Goal: Transaction & Acquisition: Download file/media

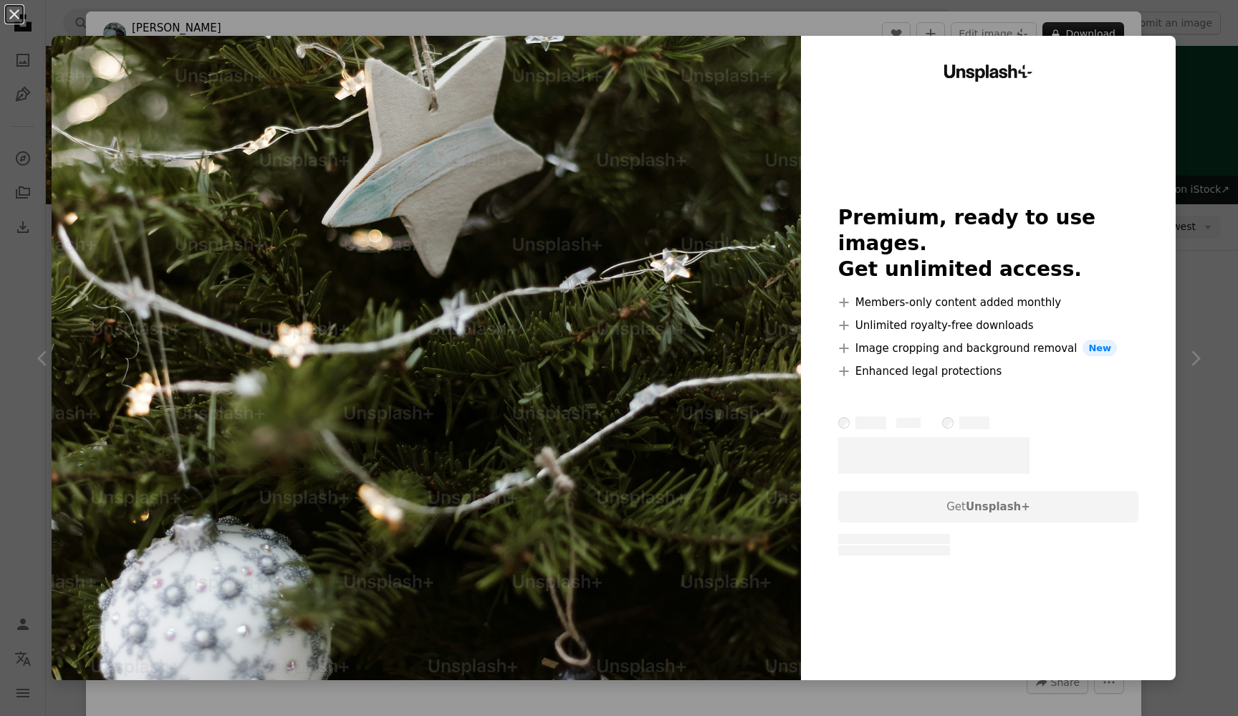
scroll to position [29427, 0]
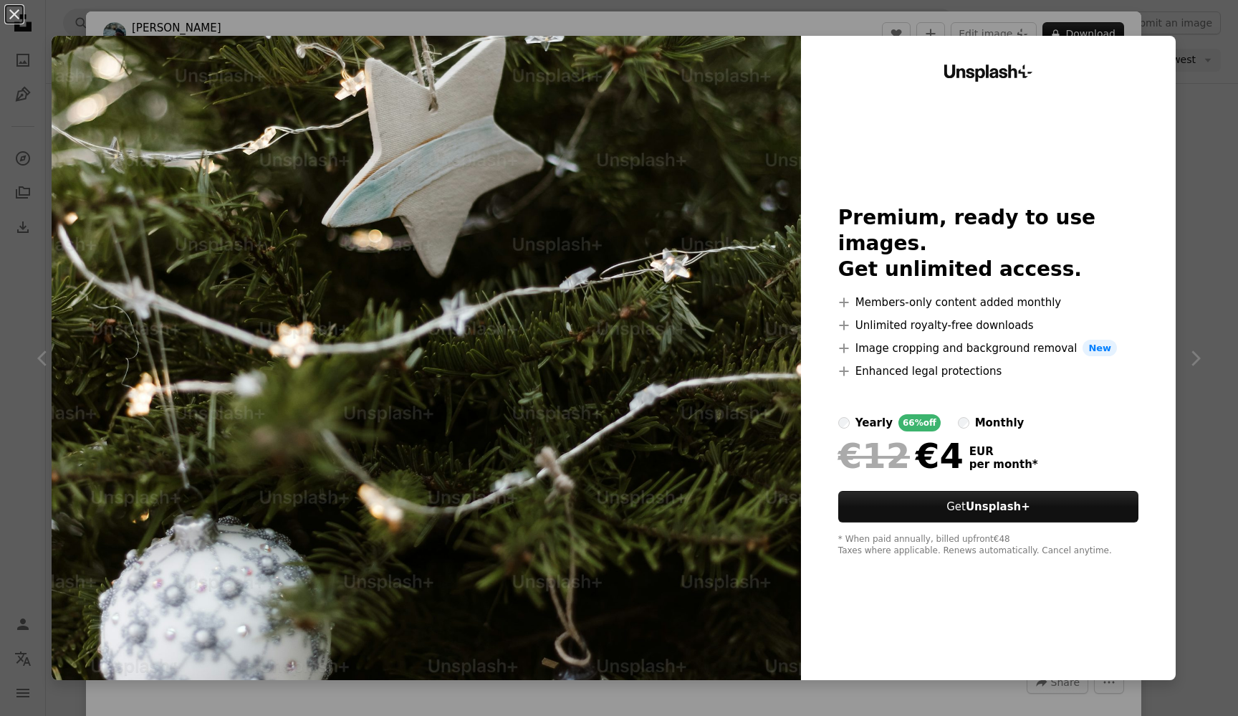
click at [1219, 109] on div "An X shape Unsplash+ Premium, ready to use images. Get unlimited access. A plus…" at bounding box center [619, 358] width 1238 height 716
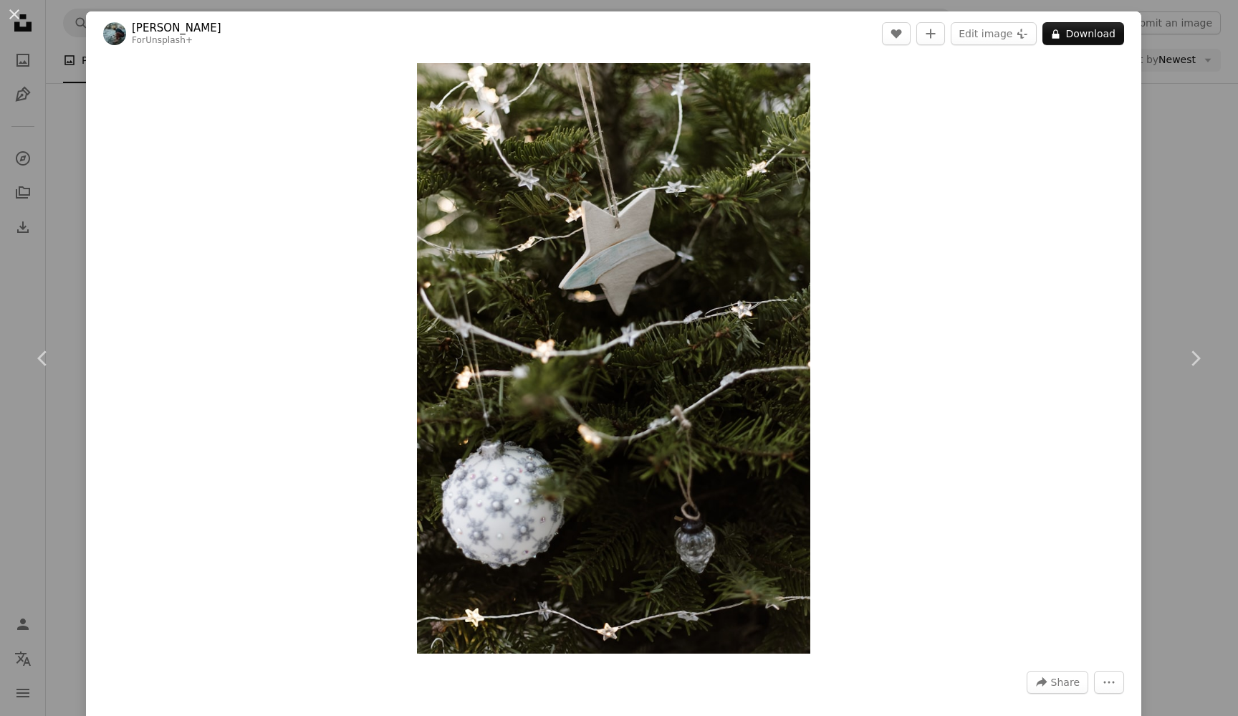
click at [1192, 262] on div "An X shape Chevron left Chevron right [PERSON_NAME] For Unsplash+ A heart A plu…" at bounding box center [619, 358] width 1238 height 716
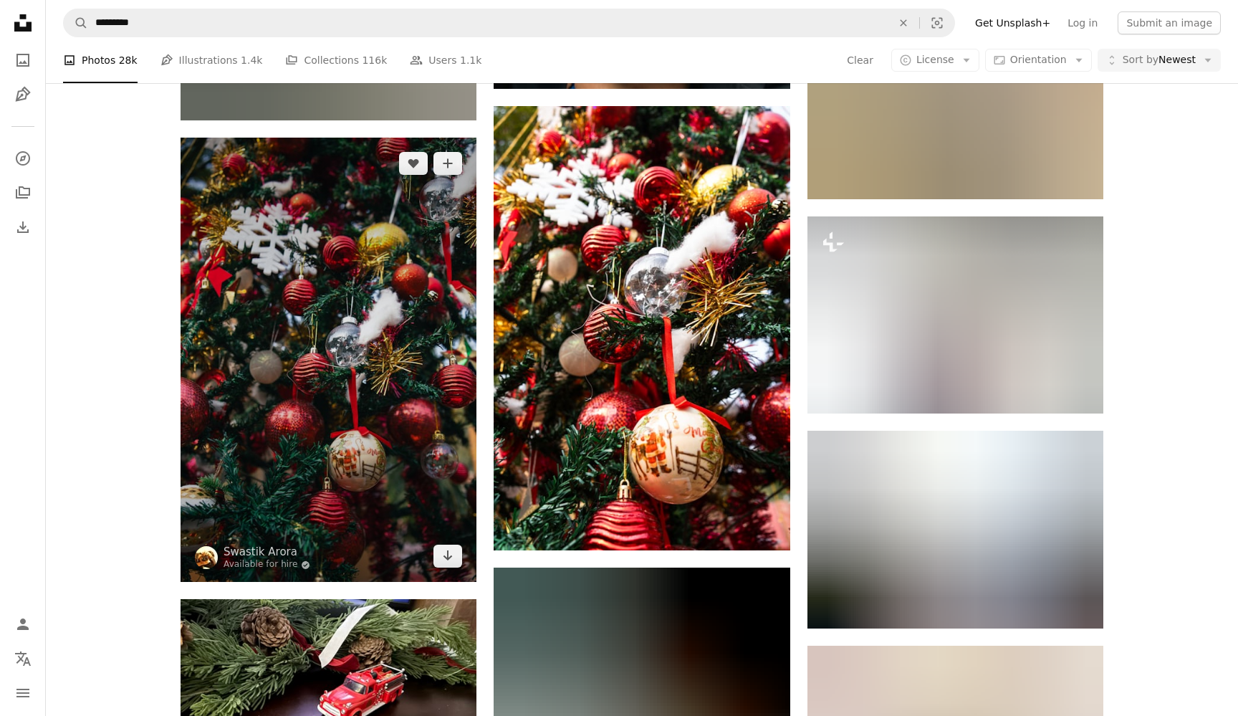
scroll to position [44270, 0]
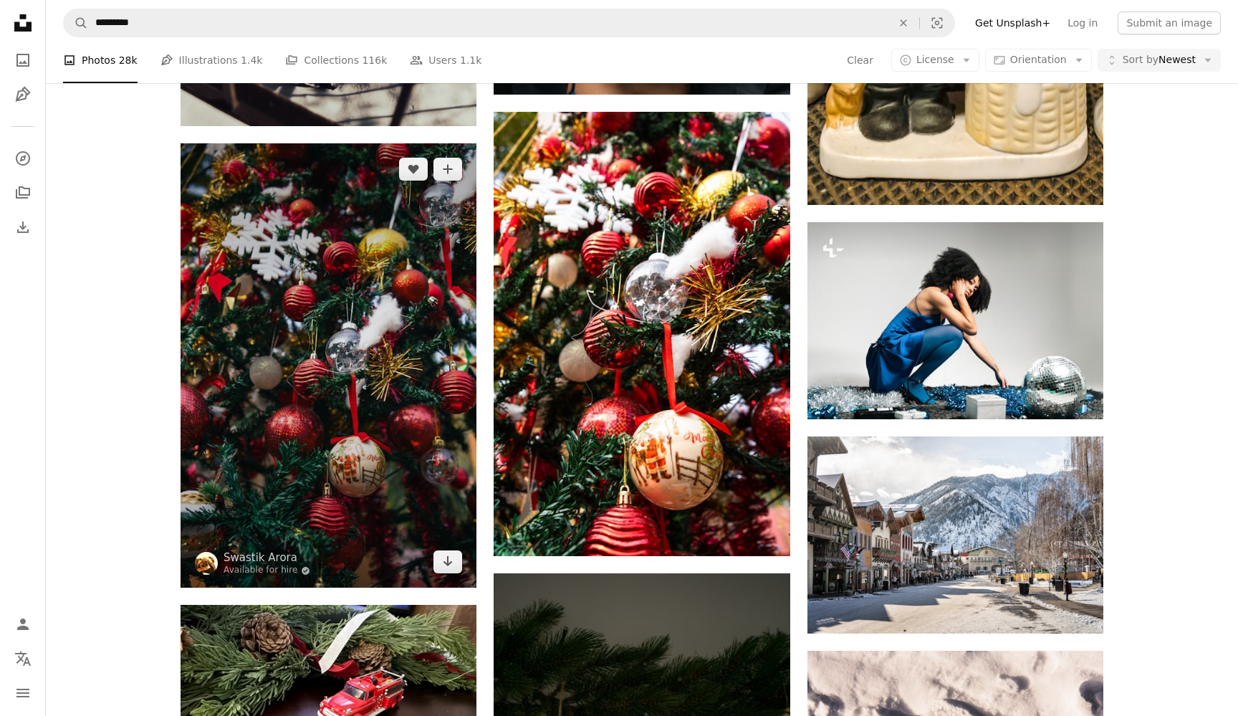
click at [373, 268] on img at bounding box center [329, 365] width 296 height 444
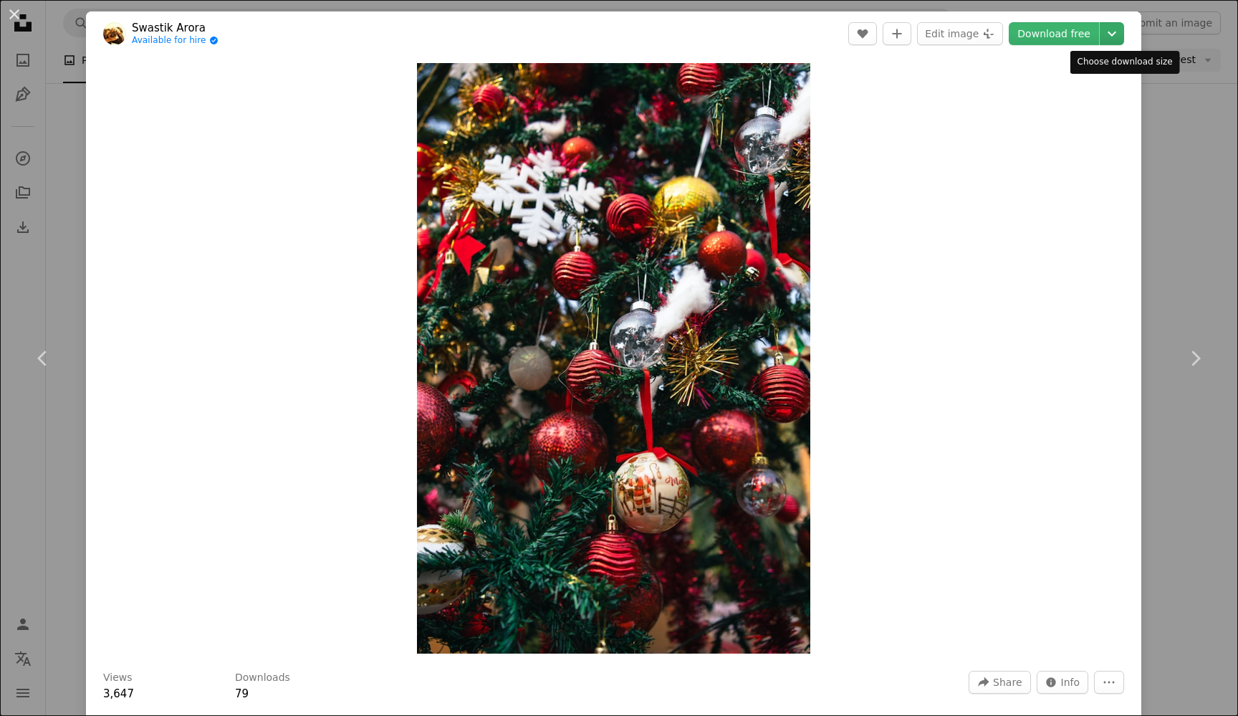
click at [1118, 37] on icon "Chevron down" at bounding box center [1112, 33] width 23 height 17
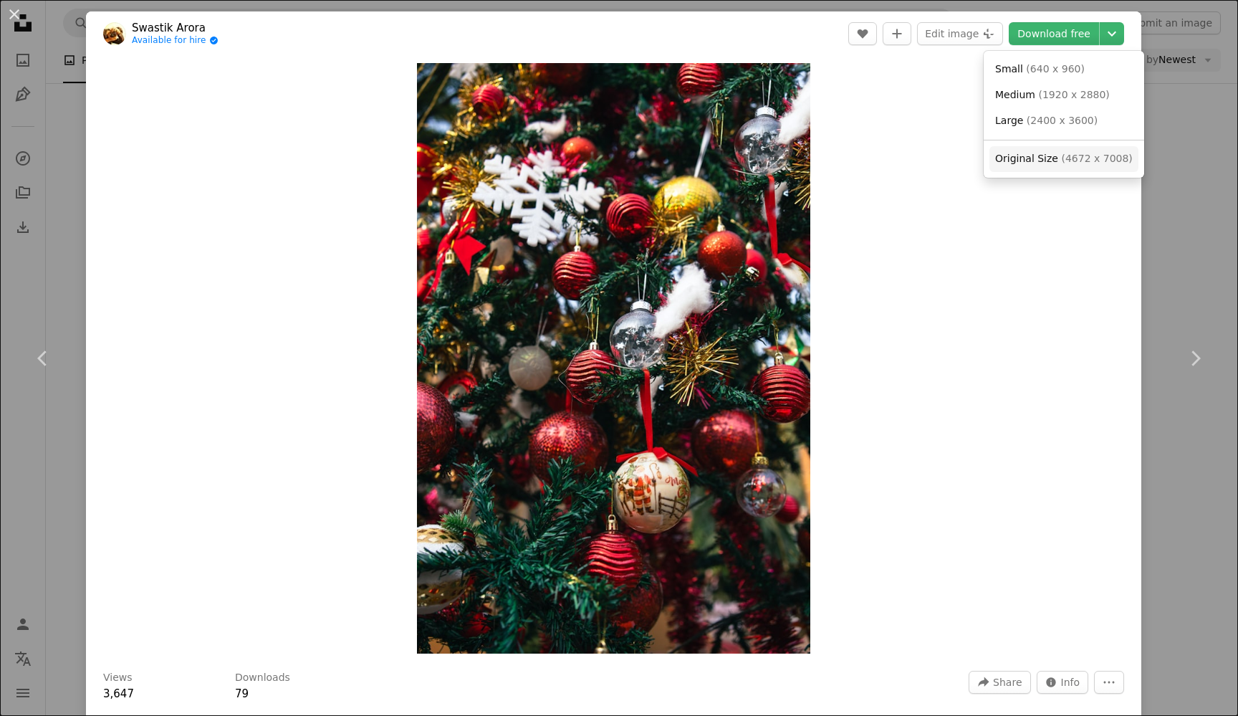
click at [1060, 165] on link "Original Size ( 4672 x 7008 )" at bounding box center [1063, 159] width 149 height 26
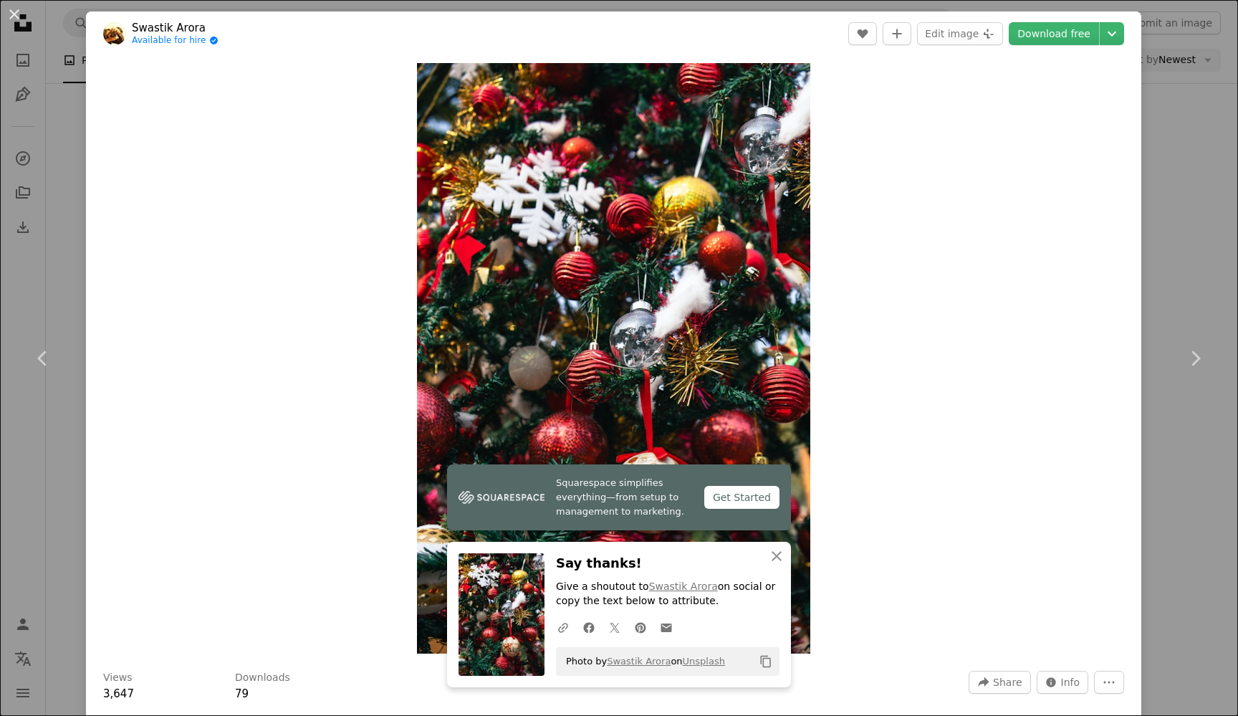
click at [1184, 171] on div "An X shape Chevron left Chevron right Squarespace simplifies everything—from se…" at bounding box center [619, 358] width 1238 height 716
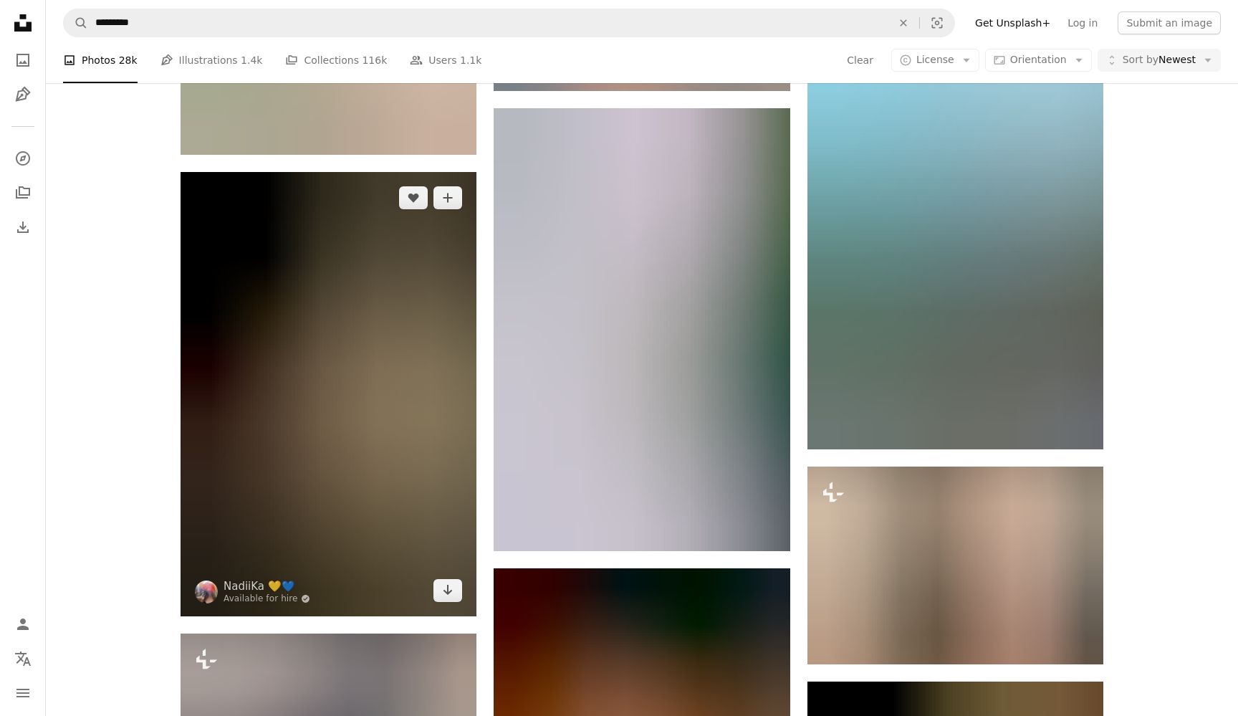
scroll to position [58372, 0]
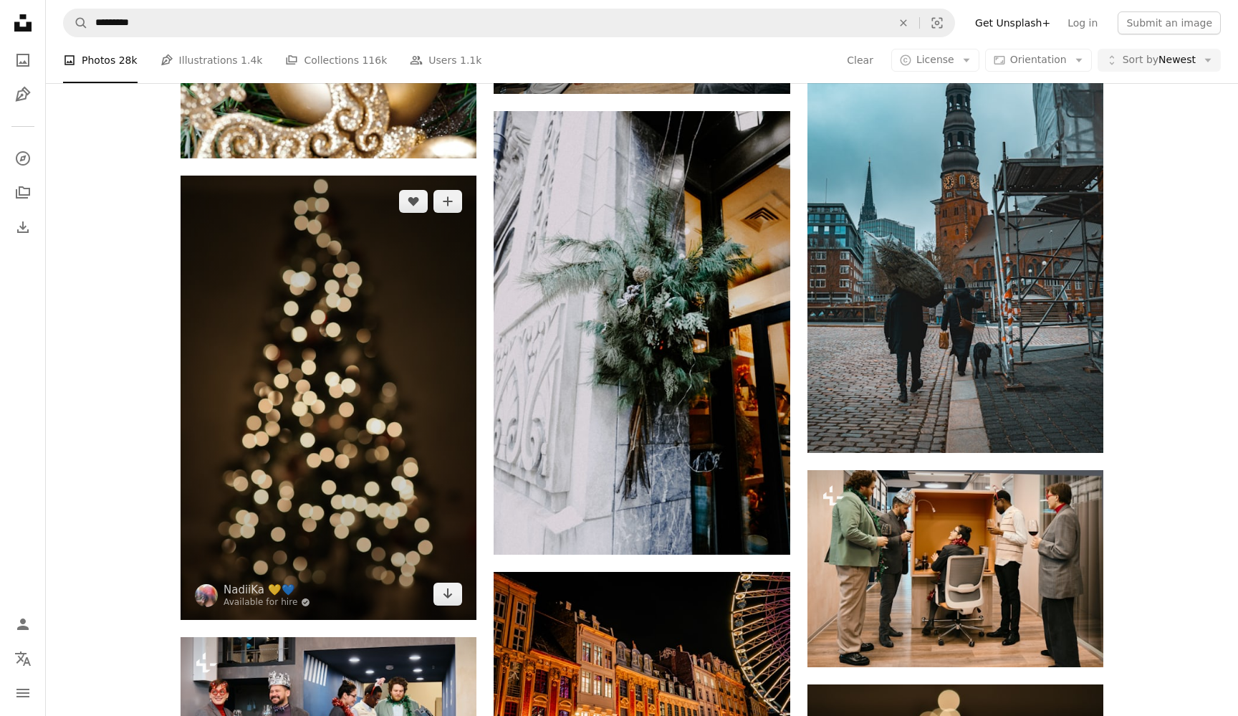
click at [332, 365] on img at bounding box center [329, 398] width 296 height 444
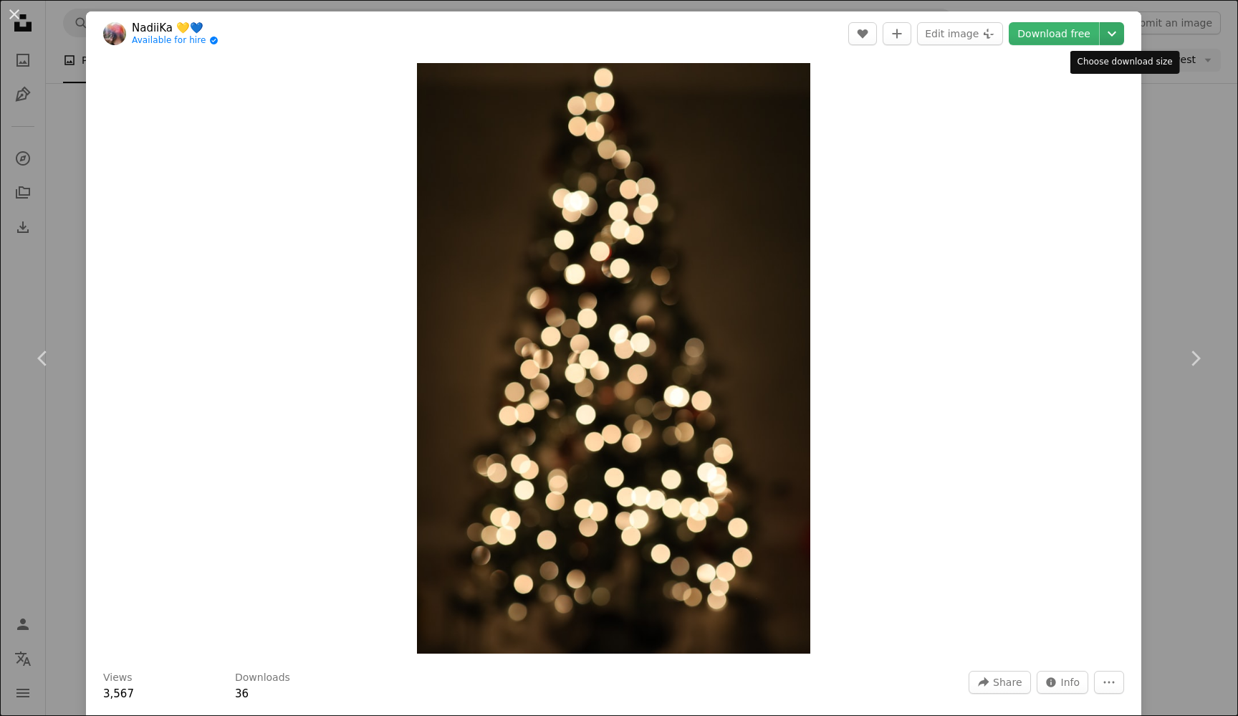
click at [1123, 32] on icon "Chevron down" at bounding box center [1112, 33] width 23 height 17
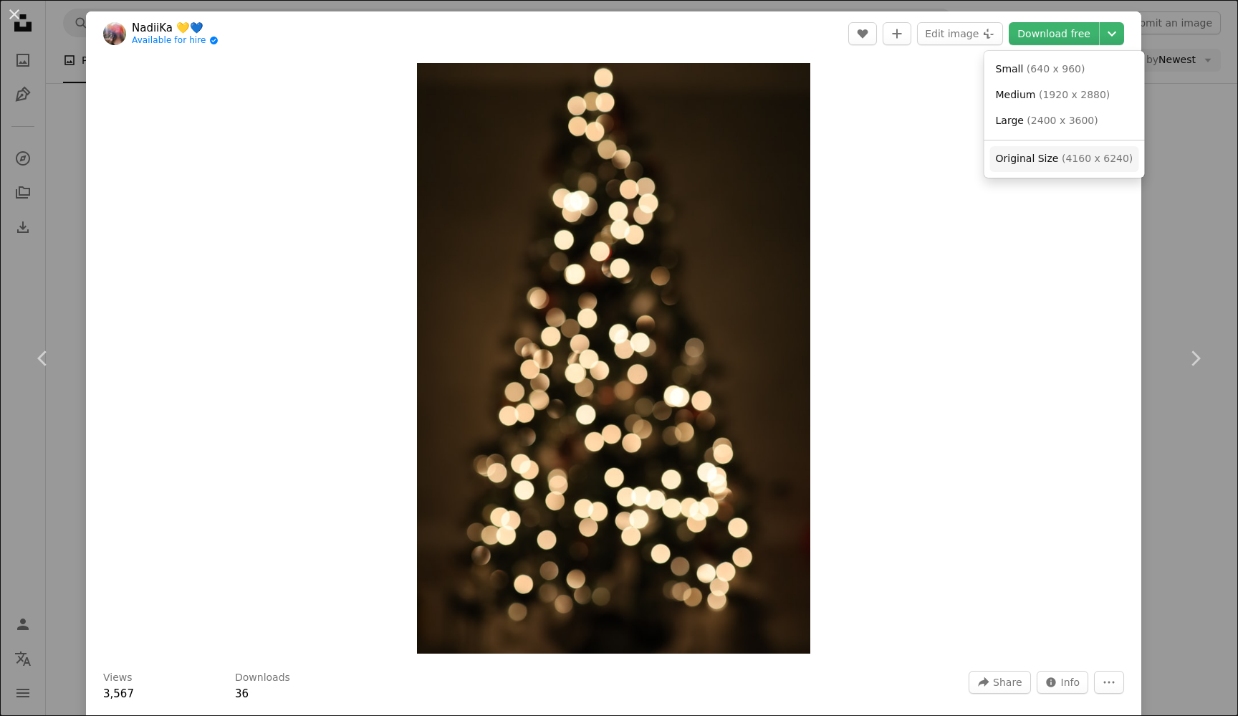
click at [1088, 155] on span "( 4160 x 6240 )" at bounding box center [1097, 158] width 71 height 11
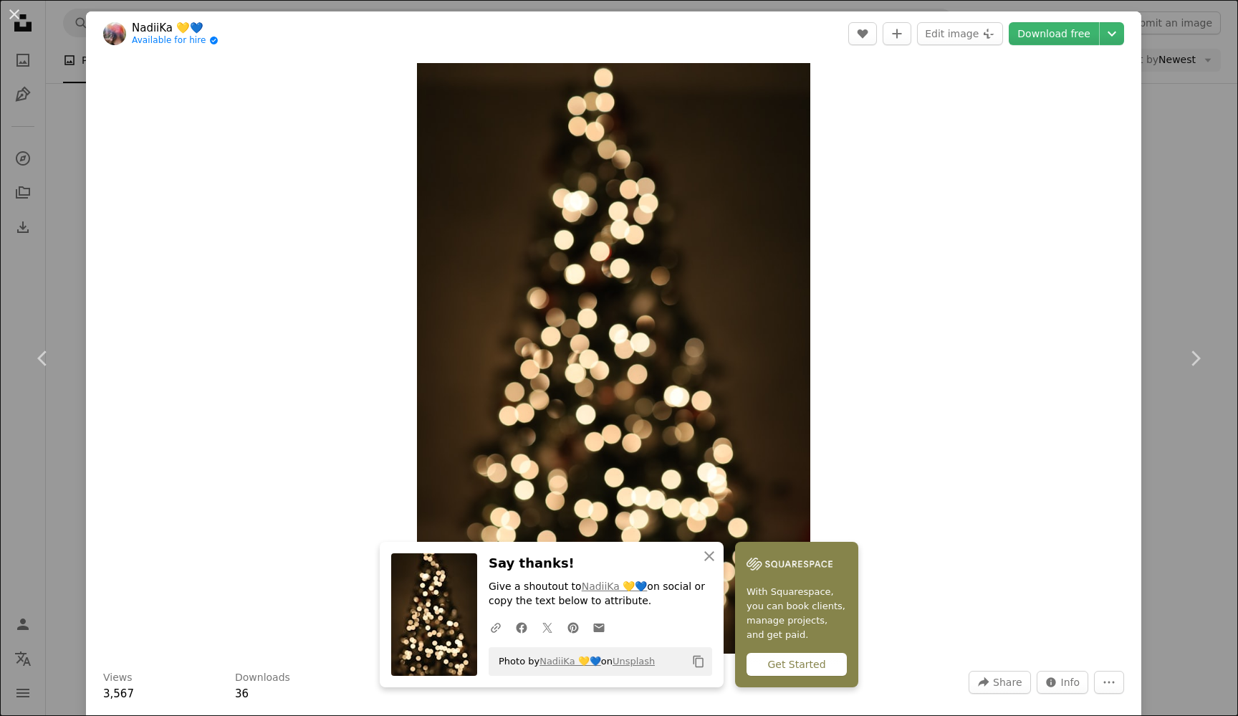
click at [1195, 224] on div "An X shape Chevron left Chevron right An X shape Close Say thanks! Give a shout…" at bounding box center [619, 358] width 1238 height 716
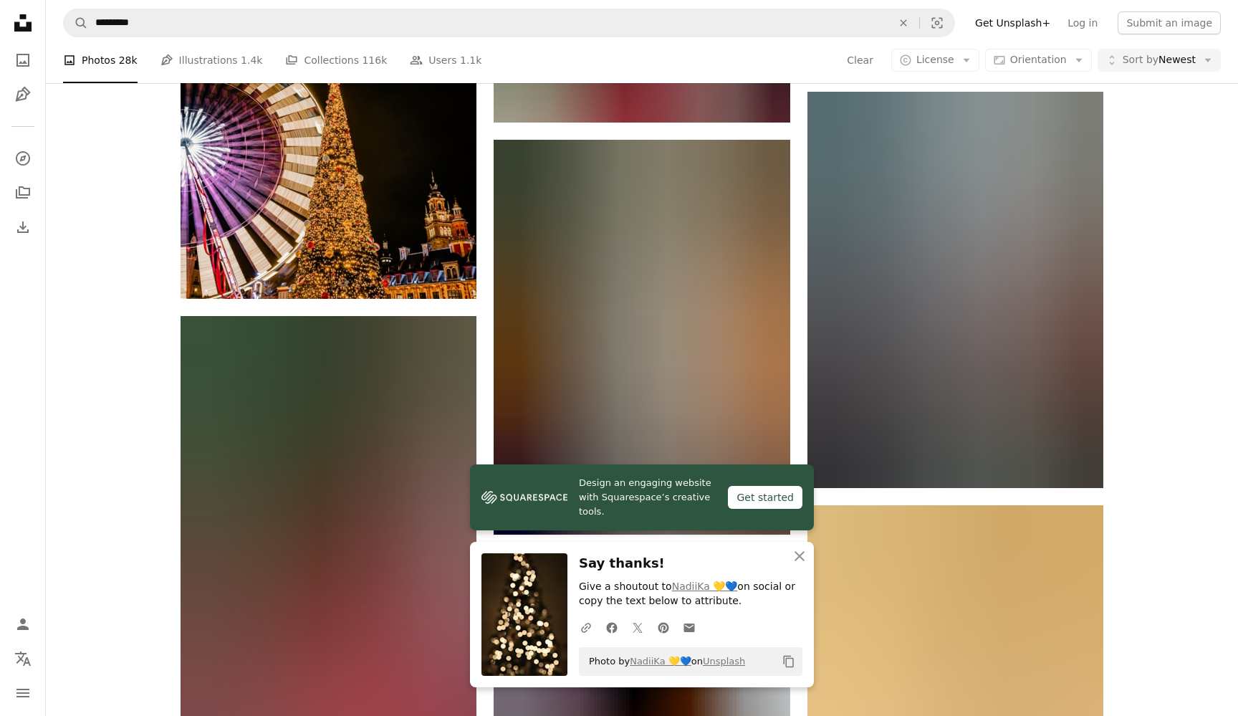
scroll to position [59428, 0]
